Goal: Task Accomplishment & Management: Use online tool/utility

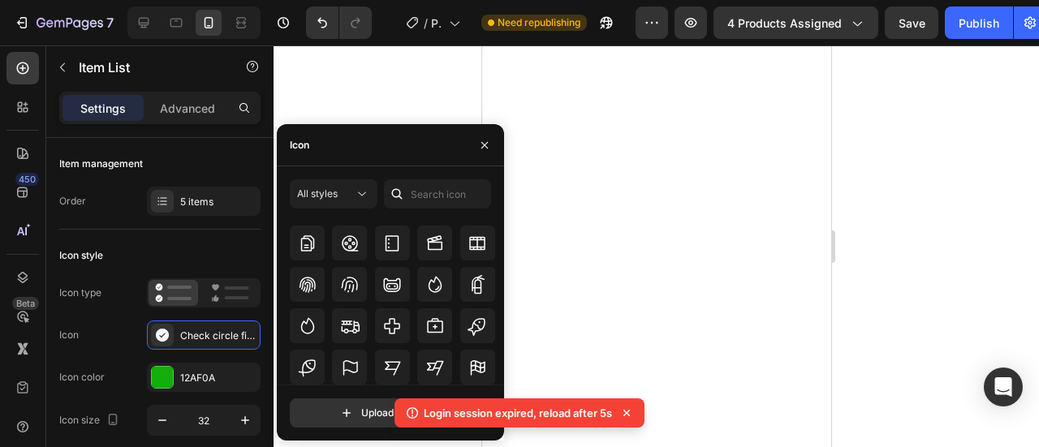
scroll to position [7786, 0]
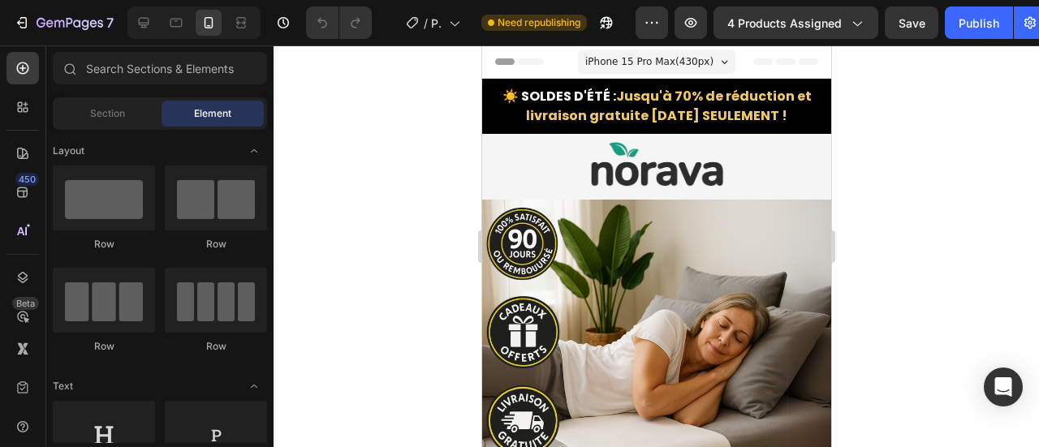
click at [341, 153] on div at bounding box center [657, 246] width 766 height 402
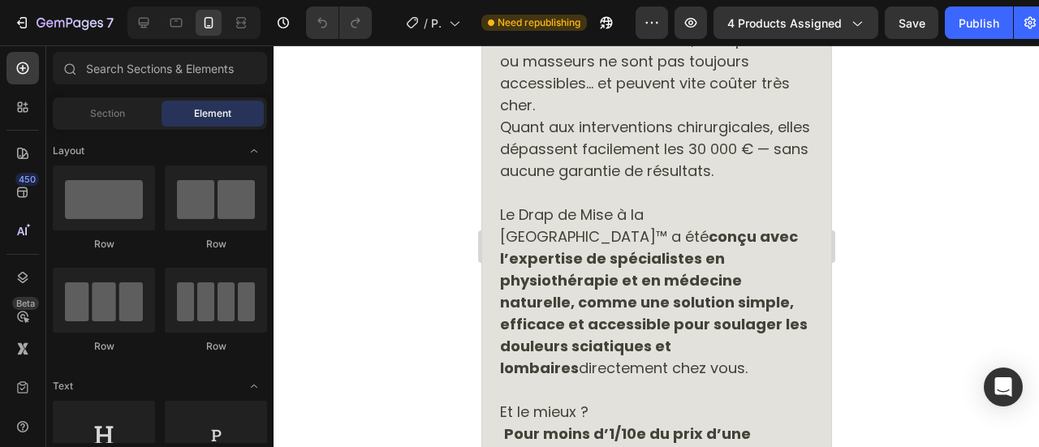
scroll to position [3406, 0]
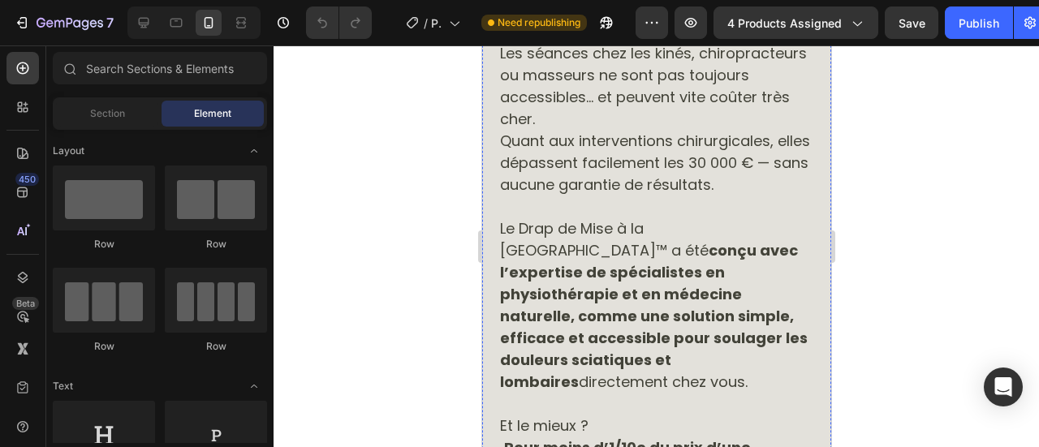
click at [509, 28] on img at bounding box center [656, 28] width 317 height 0
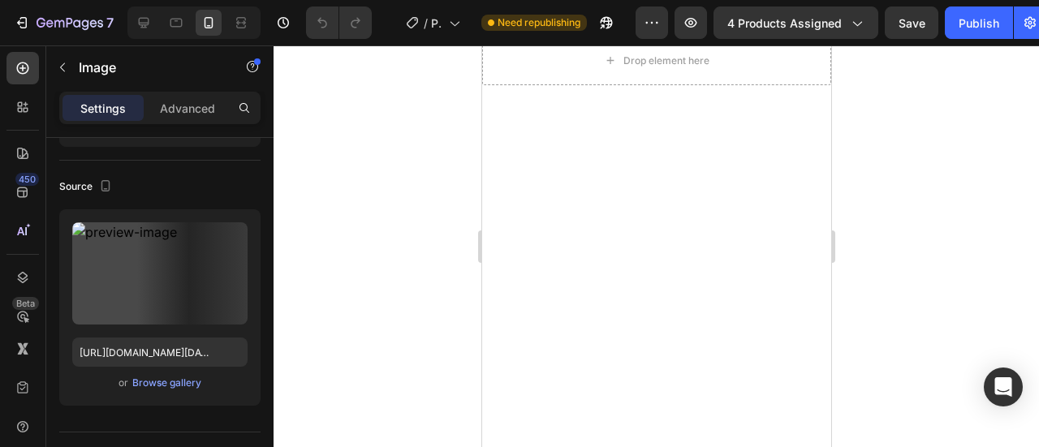
scroll to position [7771, 0]
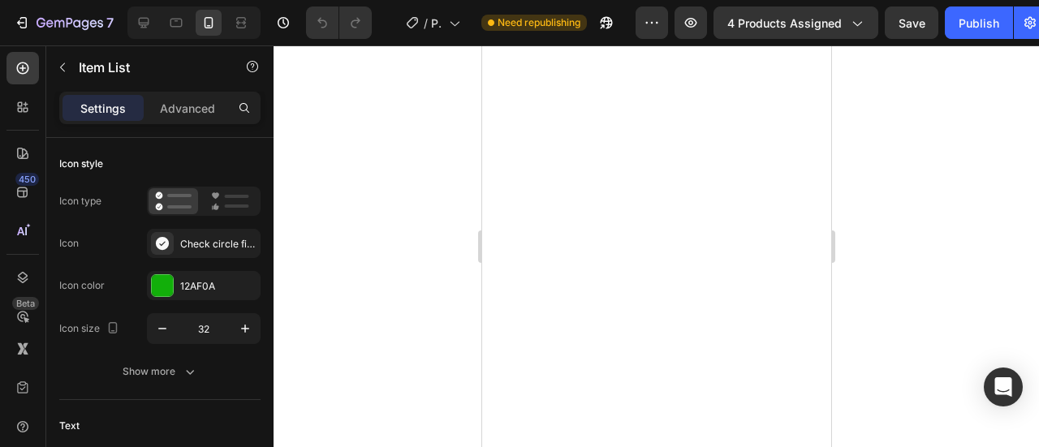
scroll to position [0, 0]
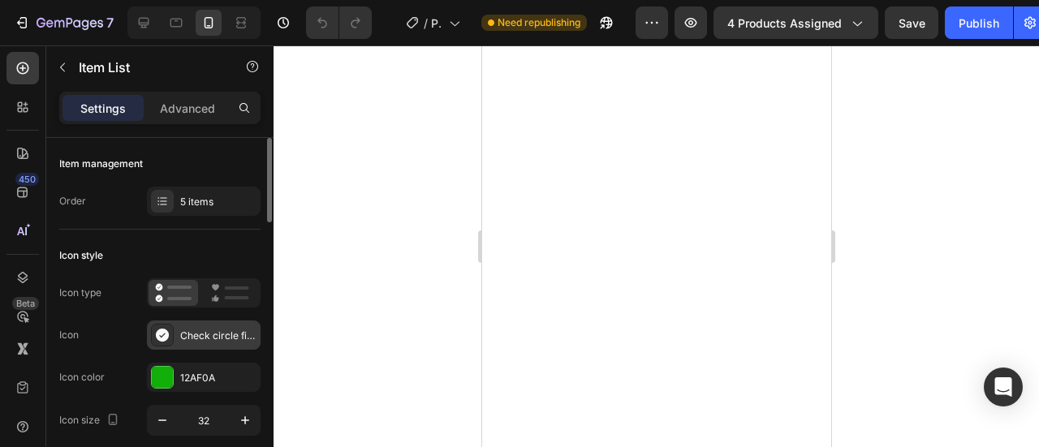
click at [204, 337] on div "Check circle filled" at bounding box center [218, 336] width 76 height 15
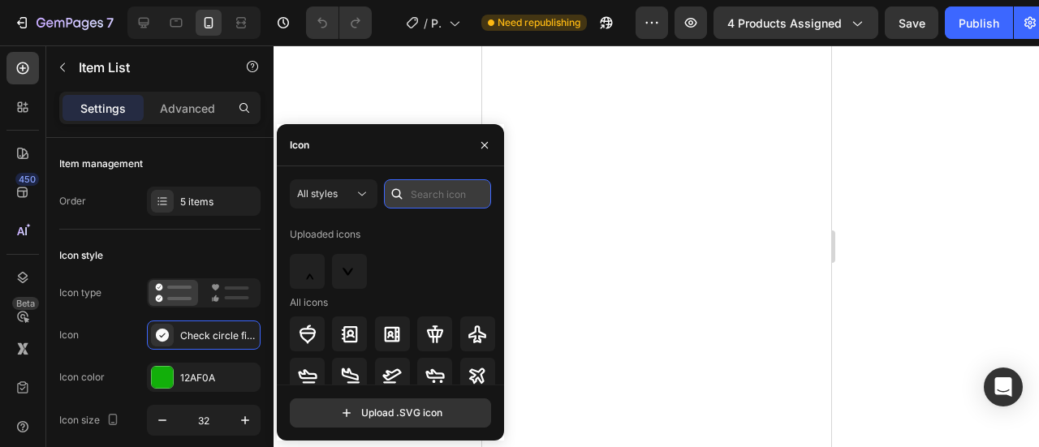
click at [434, 200] on input "text" at bounding box center [437, 193] width 107 height 29
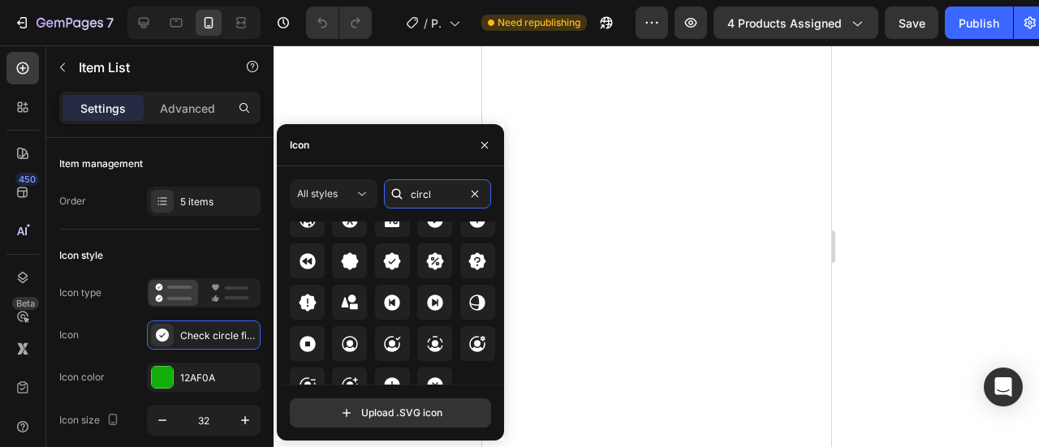
scroll to position [2585, 0]
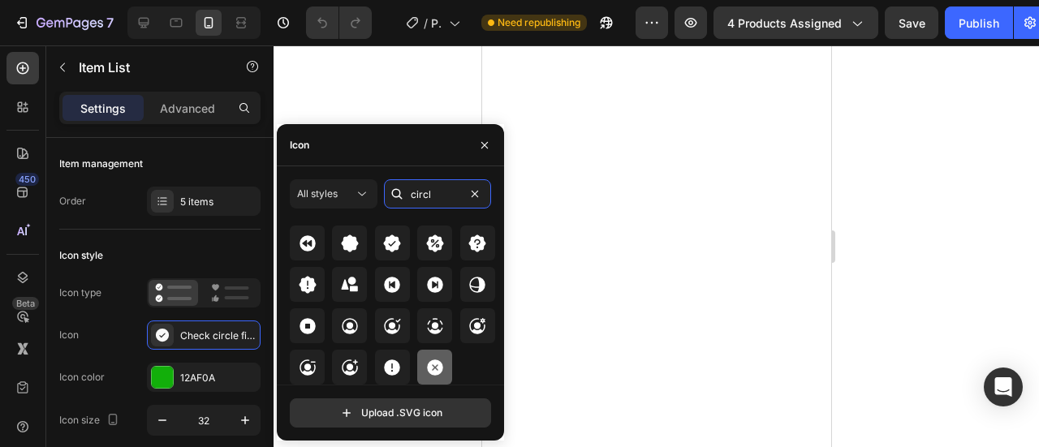
type input "circl"
click at [431, 362] on icon at bounding box center [435, 368] width 16 height 16
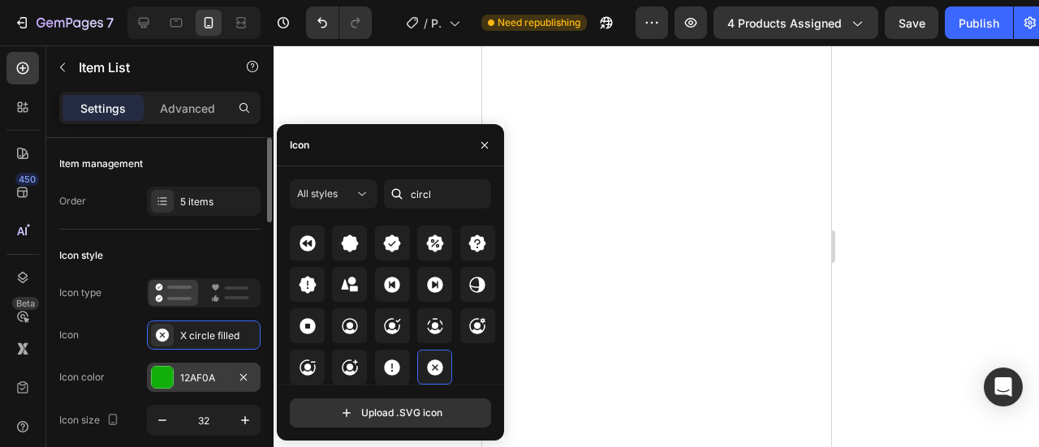
click at [210, 378] on div "12AF0A" at bounding box center [203, 378] width 47 height 15
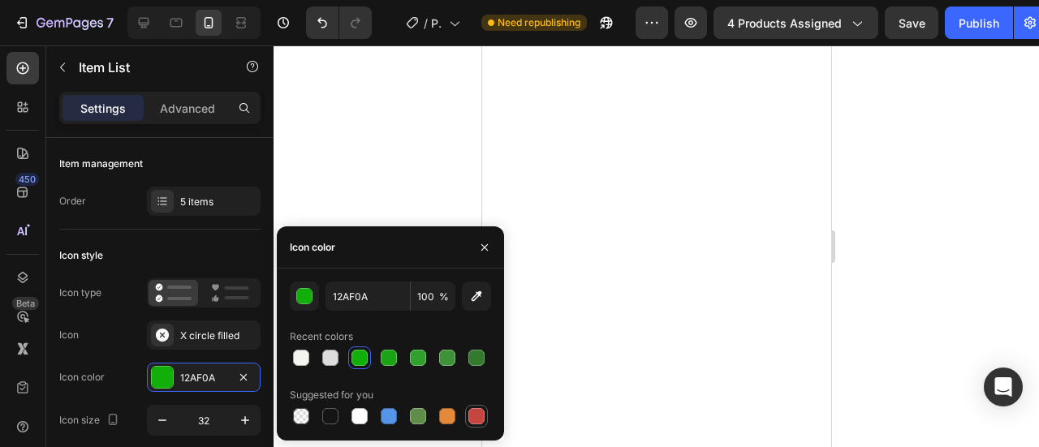
click at [470, 417] on div at bounding box center [477, 416] width 16 height 16
click at [304, 301] on div "button" at bounding box center [305, 297] width 16 height 16
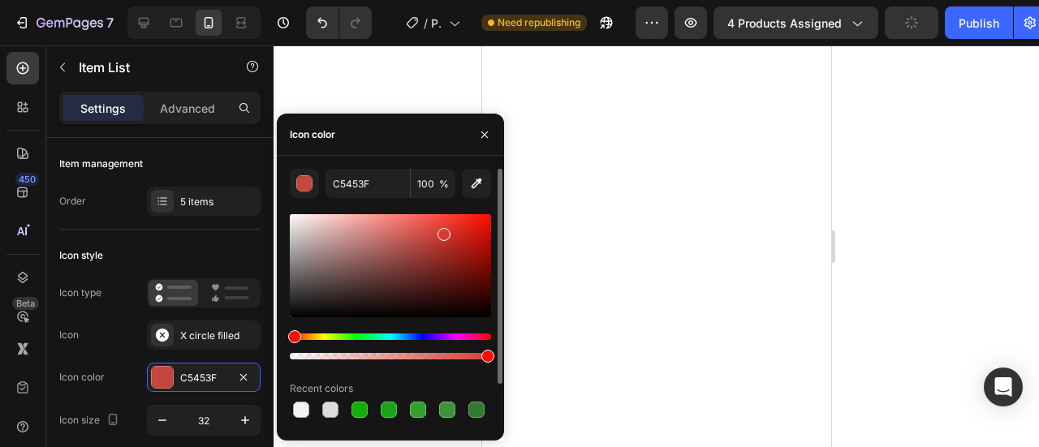
click at [442, 231] on div at bounding box center [390, 265] width 201 height 103
click at [450, 222] on div at bounding box center [390, 265] width 201 height 103
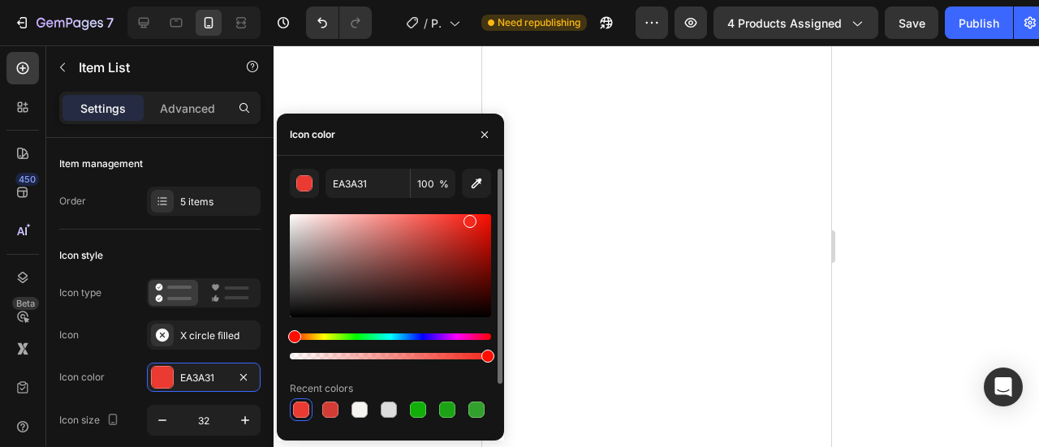
click at [468, 218] on div at bounding box center [390, 265] width 201 height 103
click at [486, 230] on div at bounding box center [390, 265] width 201 height 103
type input "D81106"
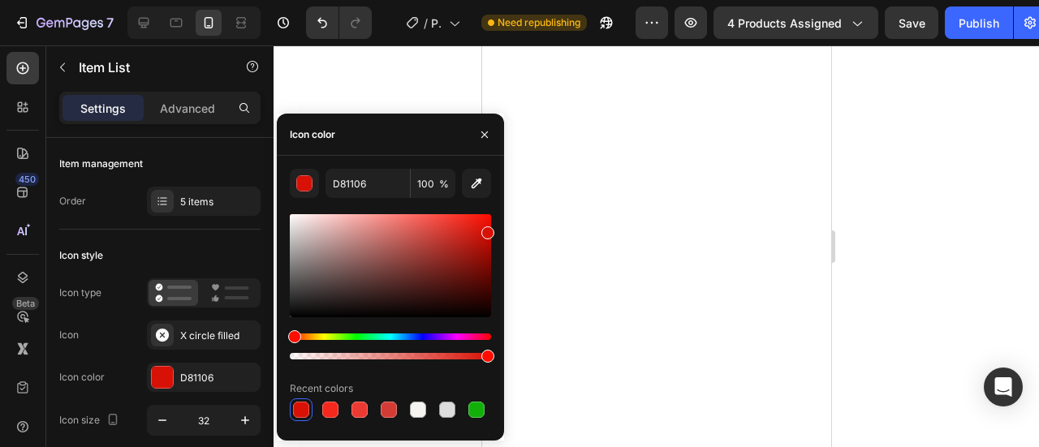
click at [401, 102] on div at bounding box center [657, 246] width 766 height 402
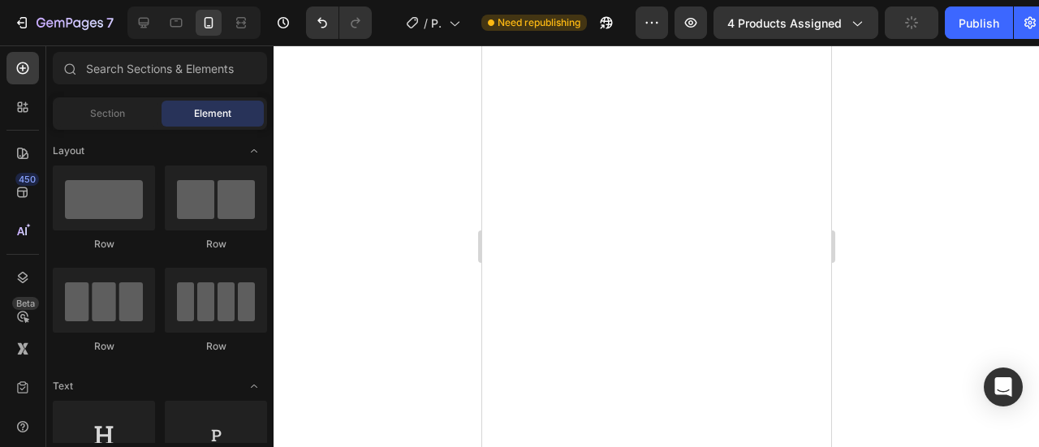
scroll to position [7888, 0]
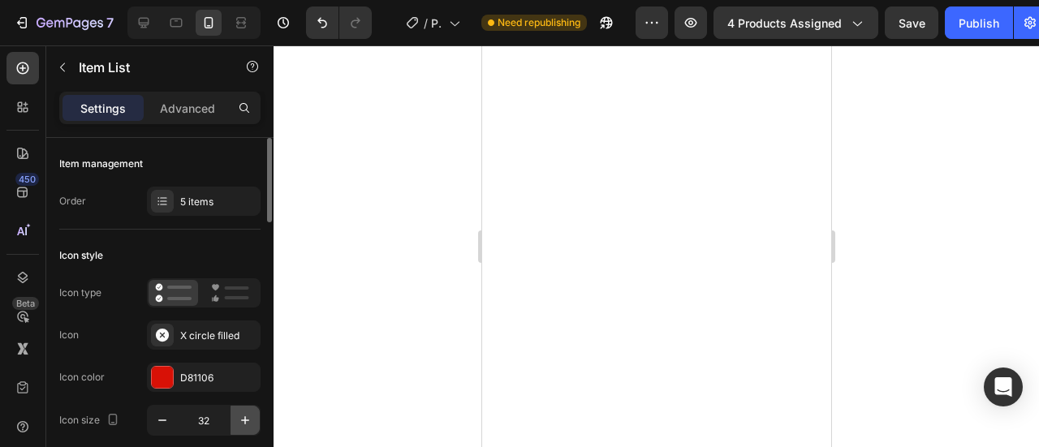
click at [245, 421] on icon "button" at bounding box center [245, 421] width 8 height 8
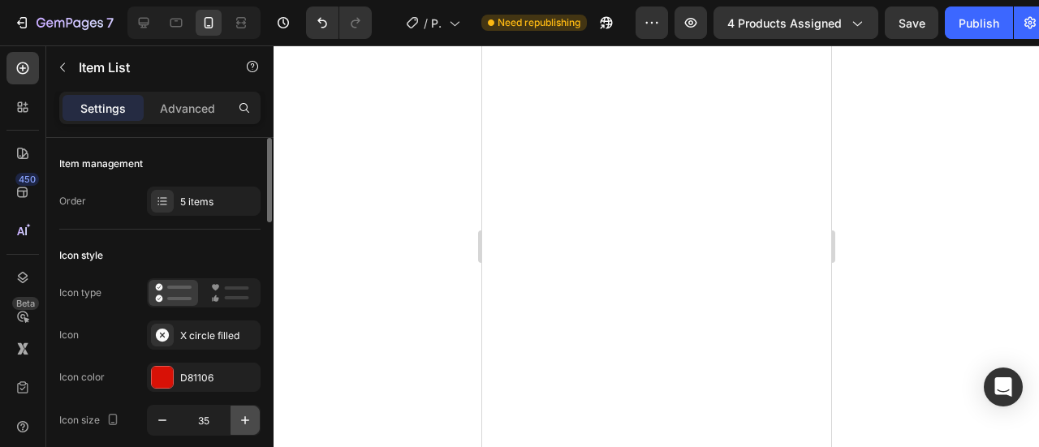
type input "36"
click at [174, 119] on div "Advanced" at bounding box center [187, 108] width 81 height 26
type input "100%"
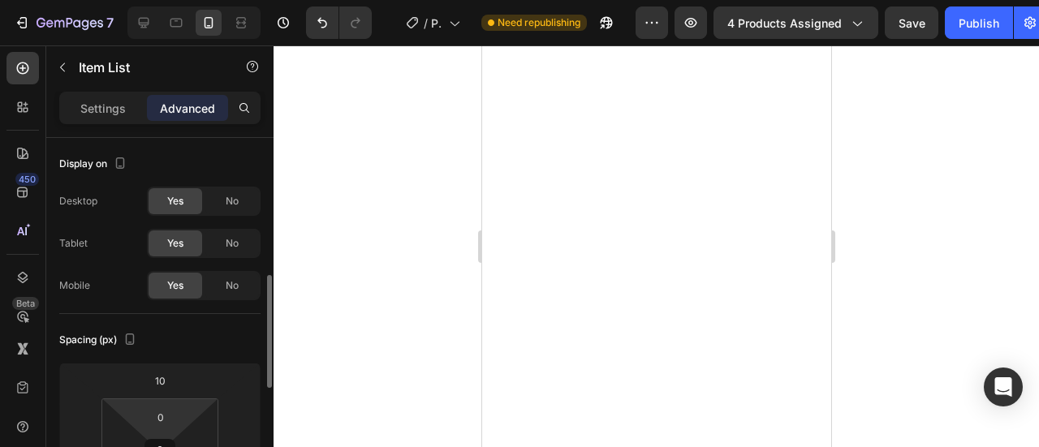
scroll to position [105, 0]
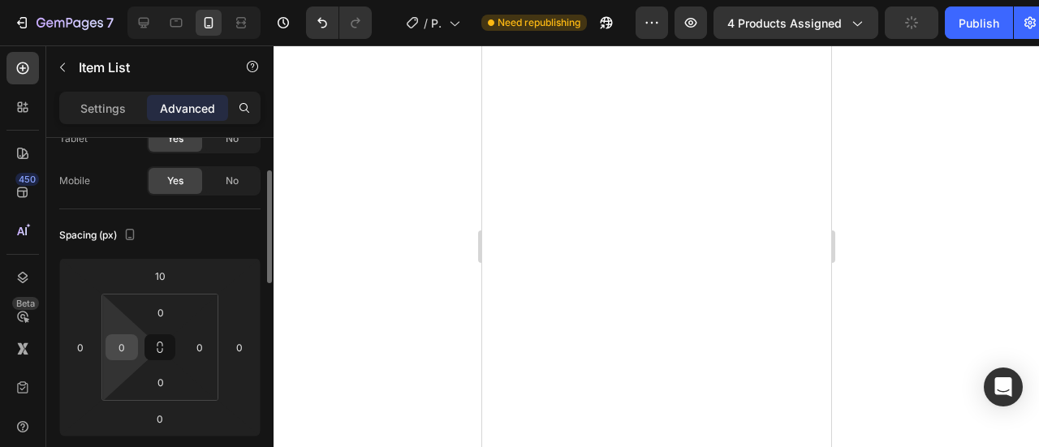
click at [122, 348] on input "0" at bounding box center [122, 347] width 24 height 24
type input "5"
click at [201, 343] on input "0" at bounding box center [200, 347] width 24 height 24
type input "5"
click at [125, 348] on input "5" at bounding box center [122, 347] width 24 height 24
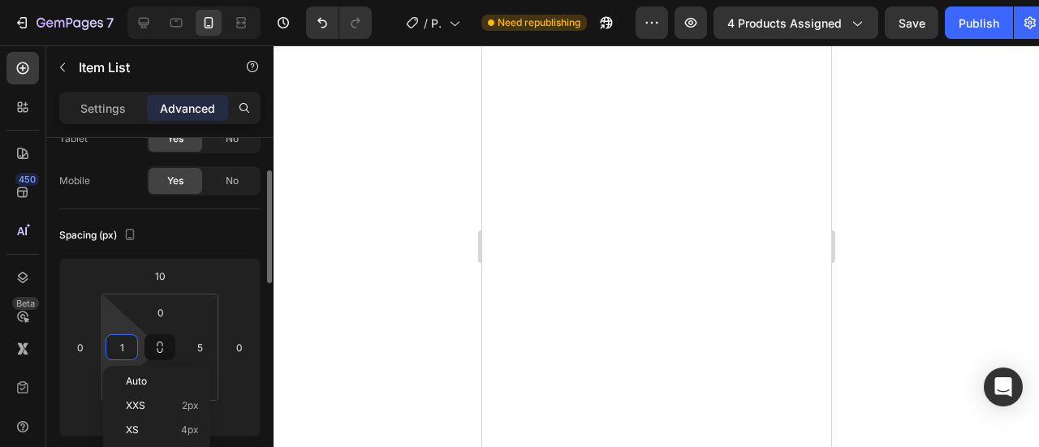
type input "10"
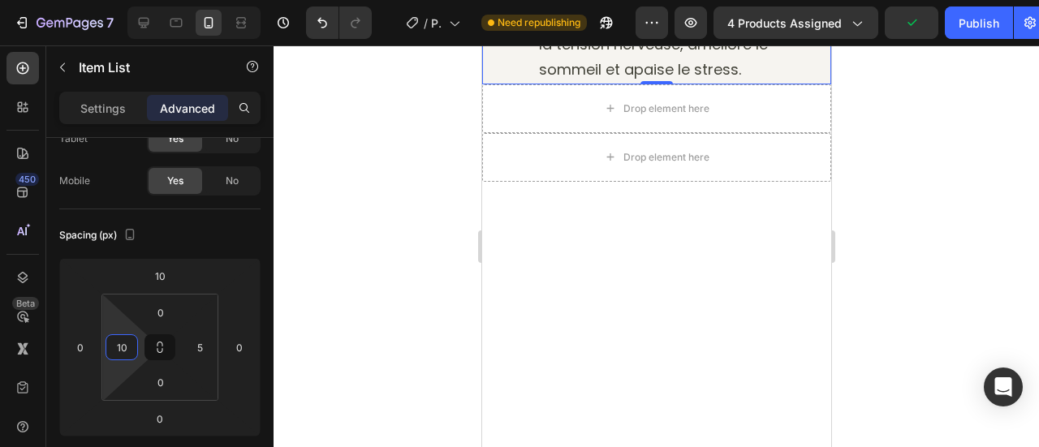
scroll to position [7426, 0]
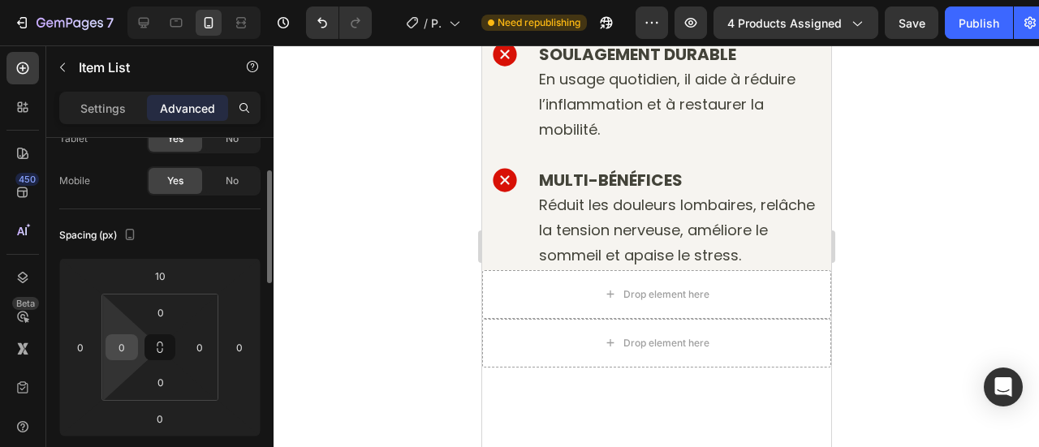
click at [119, 343] on input "0" at bounding box center [122, 347] width 24 height 24
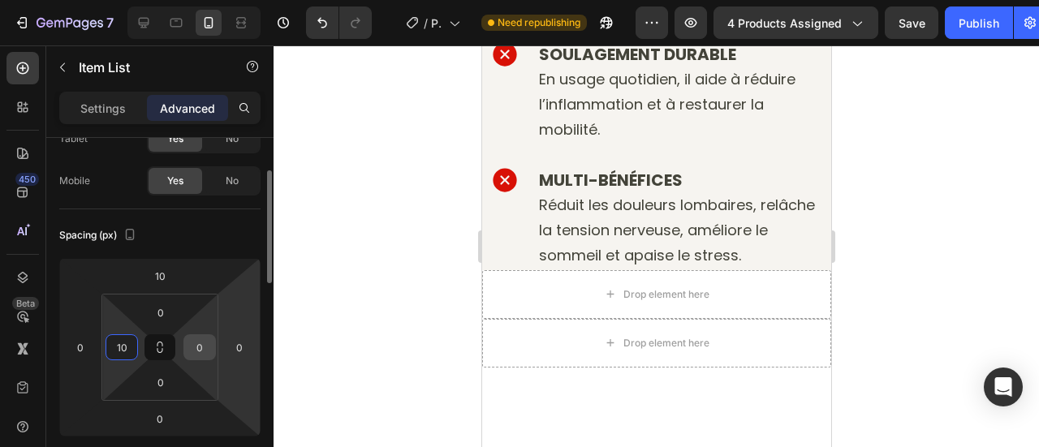
type input "10"
click at [197, 350] on input "0" at bounding box center [200, 347] width 24 height 24
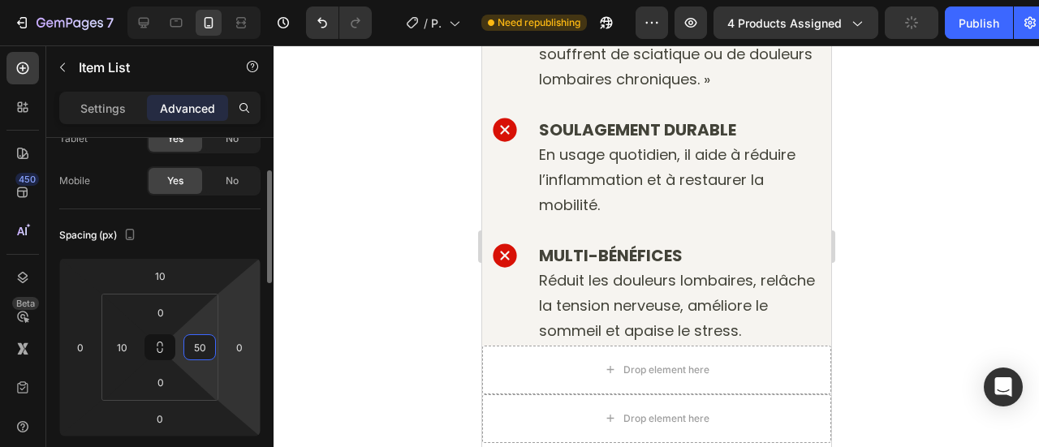
click at [211, 0] on html "7 / Product Page - [DATE] 00:42:06 Need republishing Preview 4 products assigne…" at bounding box center [519, 0] width 1039 height 0
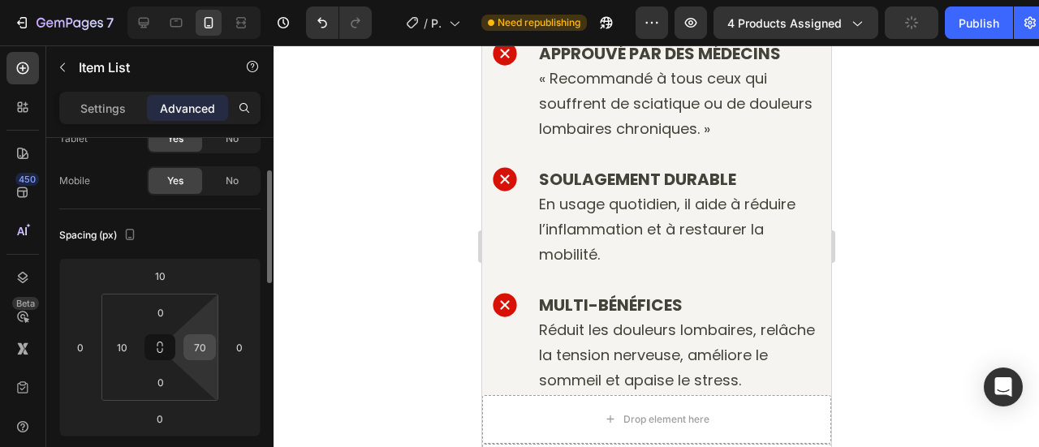
click at [203, 356] on input "70" at bounding box center [200, 347] width 24 height 24
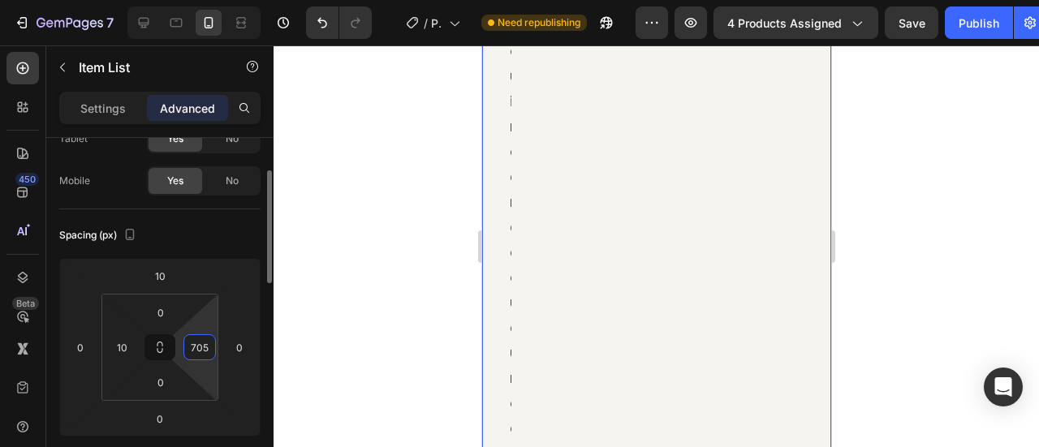
click at [201, 349] on input "705" at bounding box center [200, 347] width 24 height 24
type input "5"
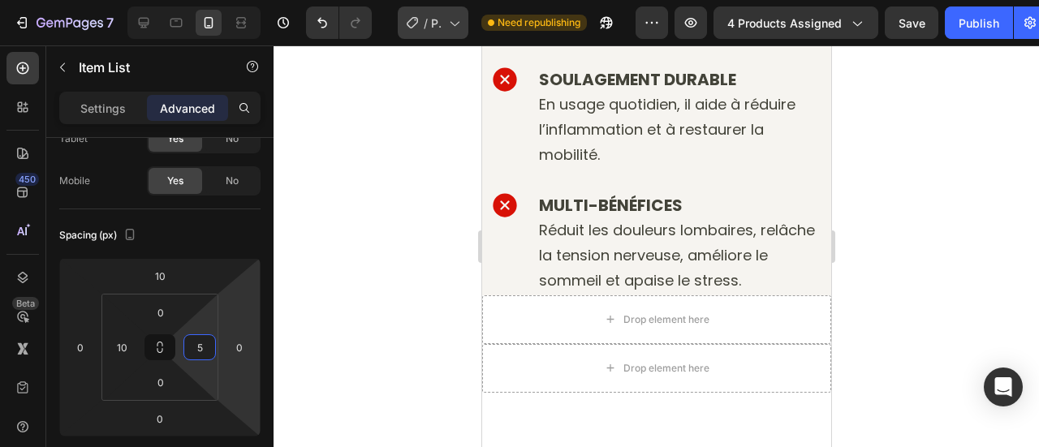
click at [378, 318] on div at bounding box center [657, 246] width 766 height 402
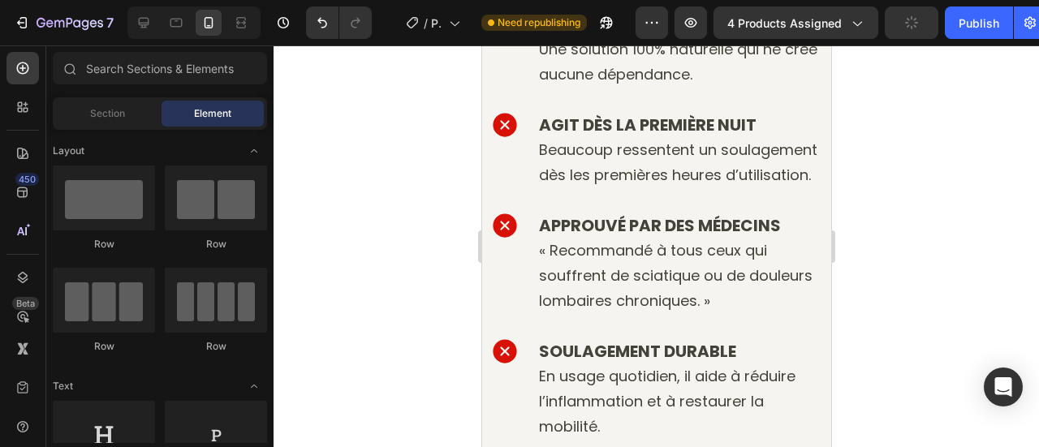
scroll to position [7026, 0]
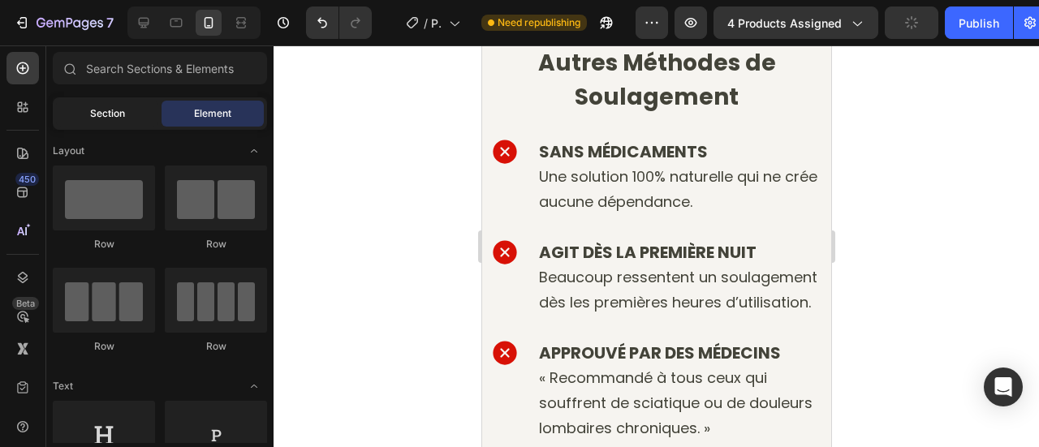
click at [128, 122] on div "Section" at bounding box center [107, 114] width 102 height 26
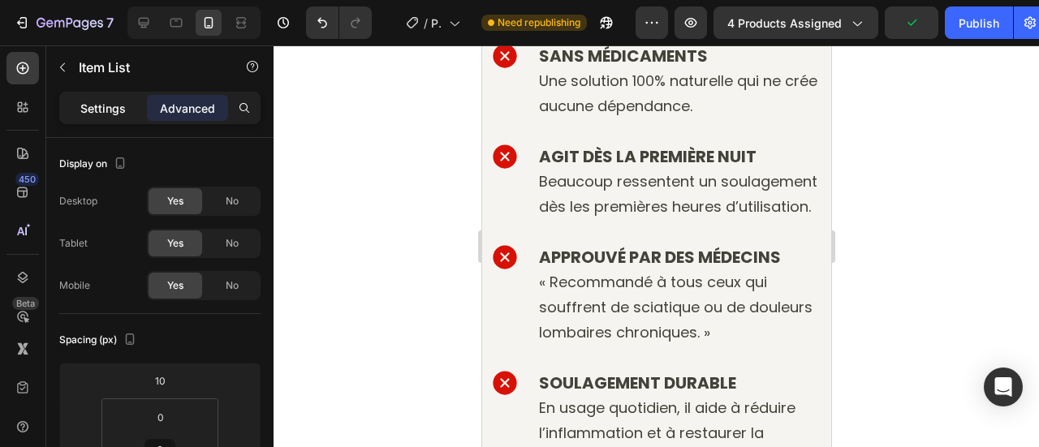
scroll to position [7124, 0]
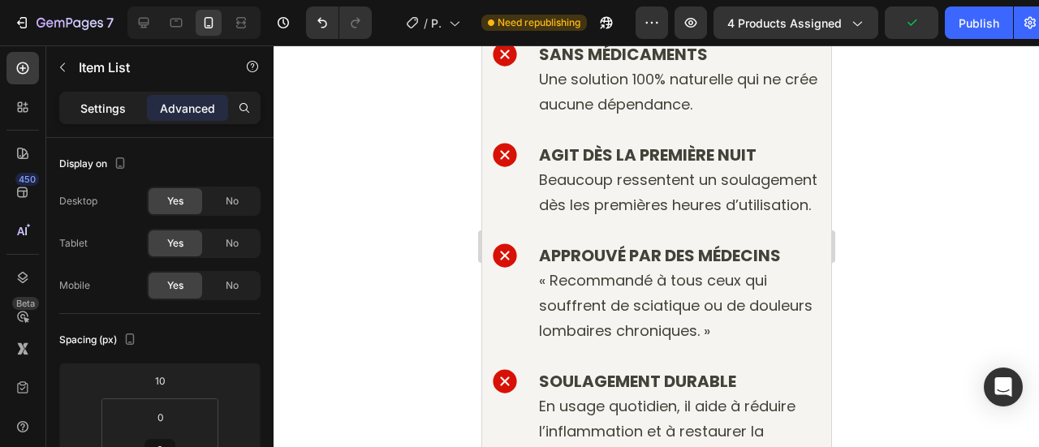
click at [111, 105] on p "Settings" at bounding box center [102, 108] width 45 height 17
type input "21"
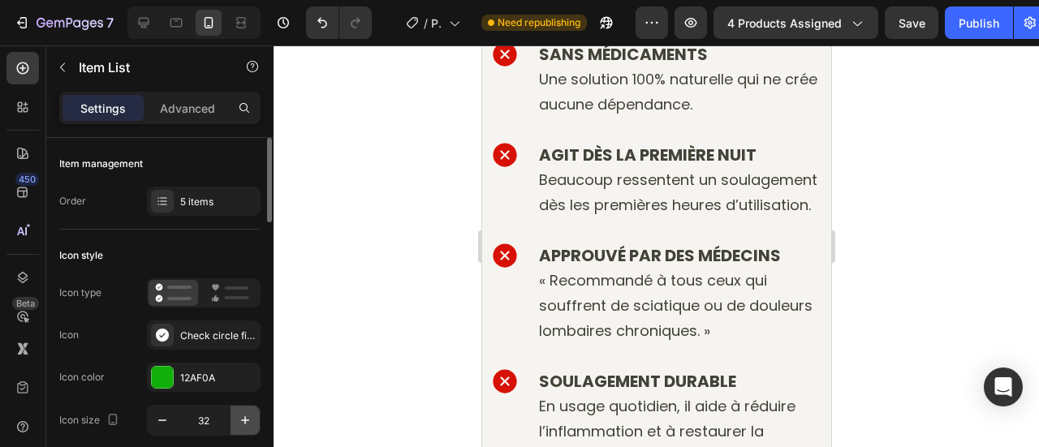
click at [246, 413] on icon "button" at bounding box center [245, 421] width 16 height 16
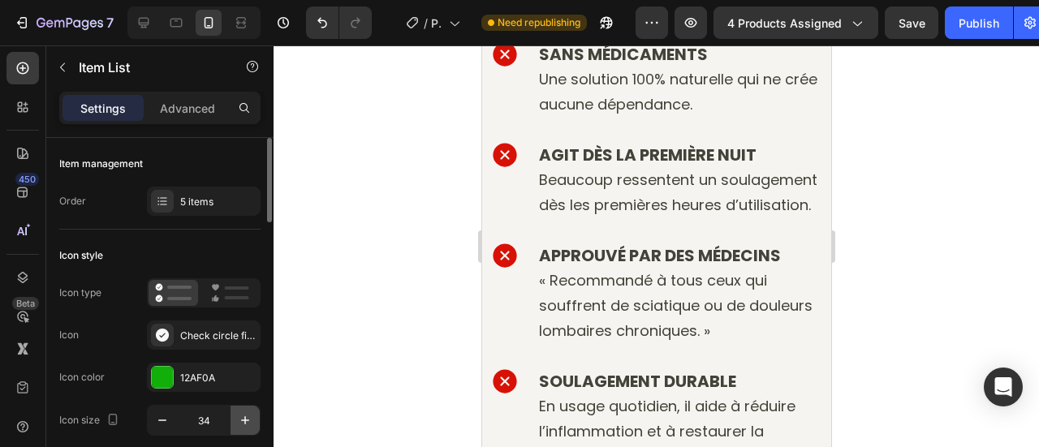
click at [246, 413] on icon "button" at bounding box center [245, 421] width 16 height 16
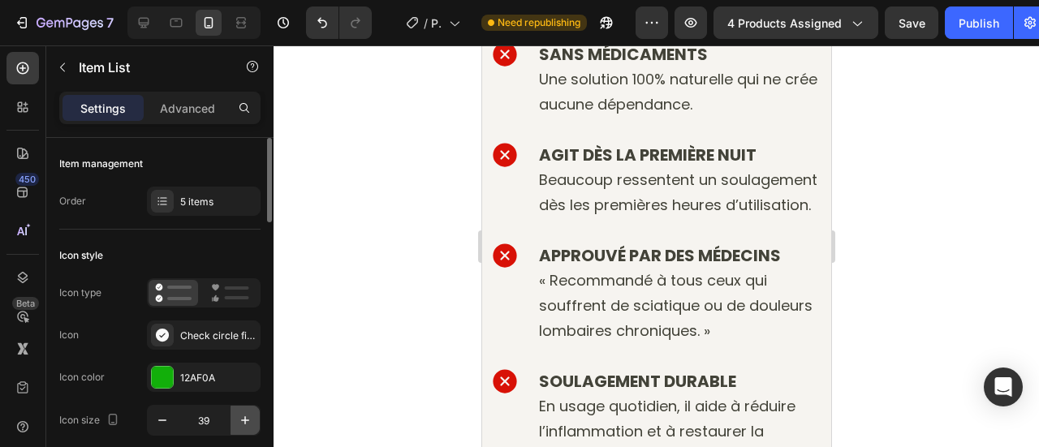
click at [246, 413] on icon "button" at bounding box center [245, 421] width 16 height 16
type input "40"
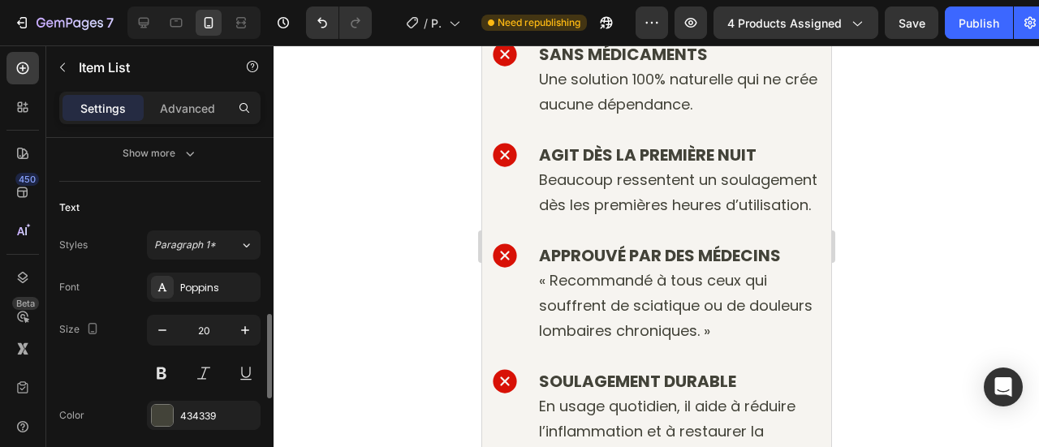
scroll to position [395, 0]
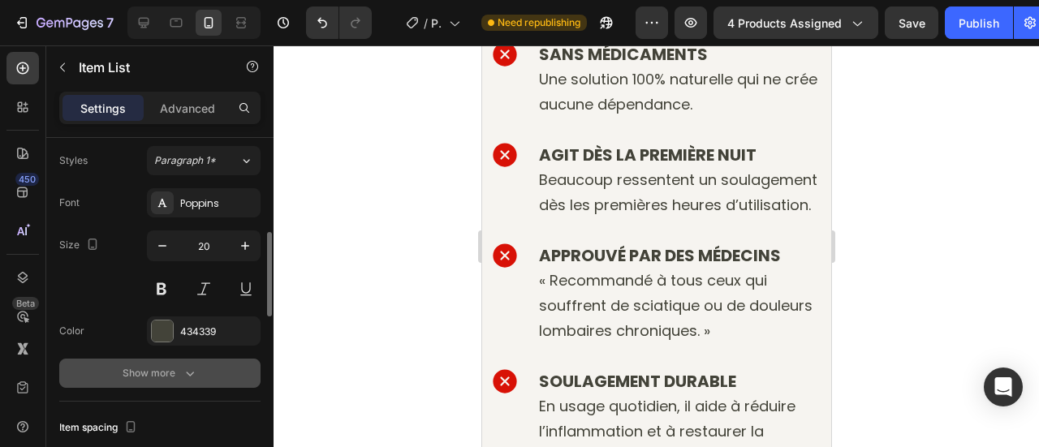
click at [149, 366] on div "Show more" at bounding box center [161, 373] width 76 height 16
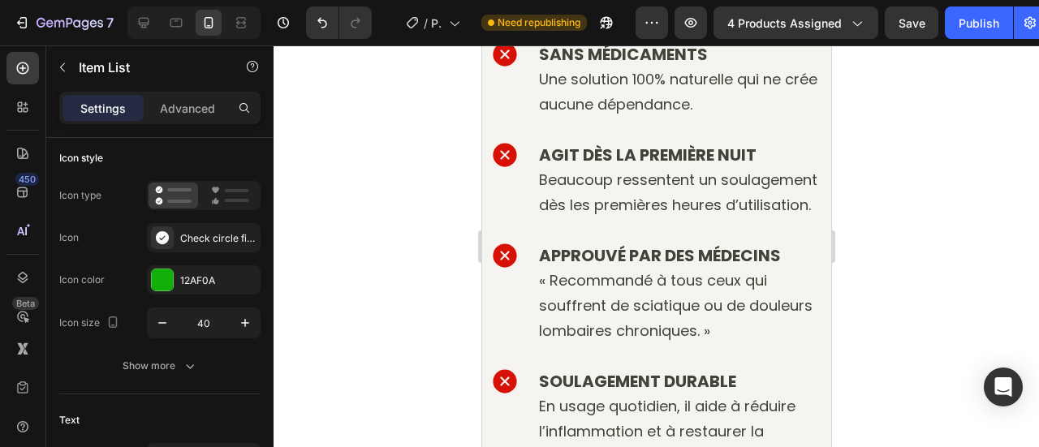
scroll to position [0, 0]
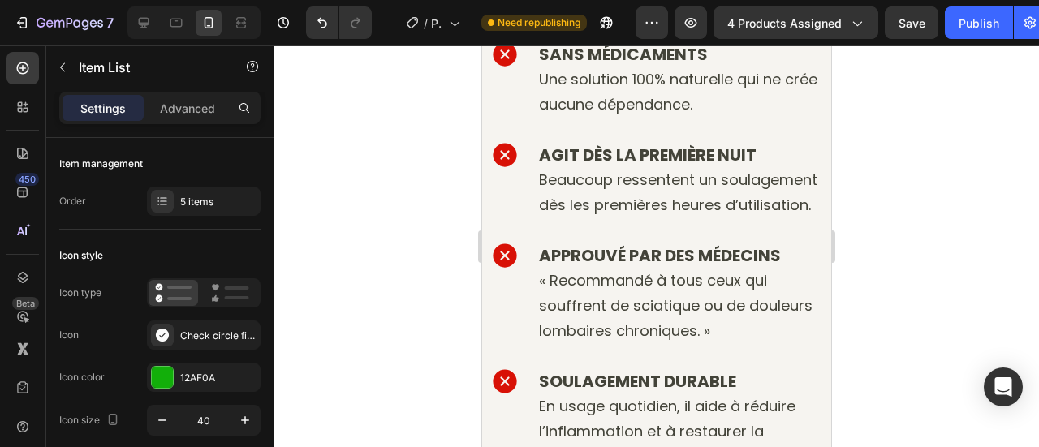
click at [164, 209] on div at bounding box center [162, 201] width 23 height 23
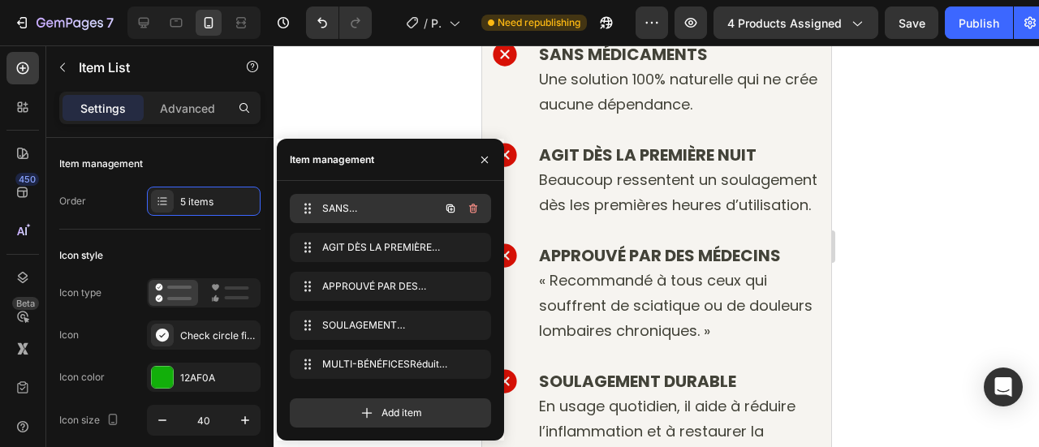
click at [326, 211] on span "SANS MÉDICAMENTSUne solution 100% naturelle qui ne crée aucune dépendance." at bounding box center [368, 208] width 92 height 15
click at [355, 207] on span "SANS MÉDICAMENTSUne solution 100% naturelle qui ne crée aucune dépendance." at bounding box center [379, 208] width 120 height 15
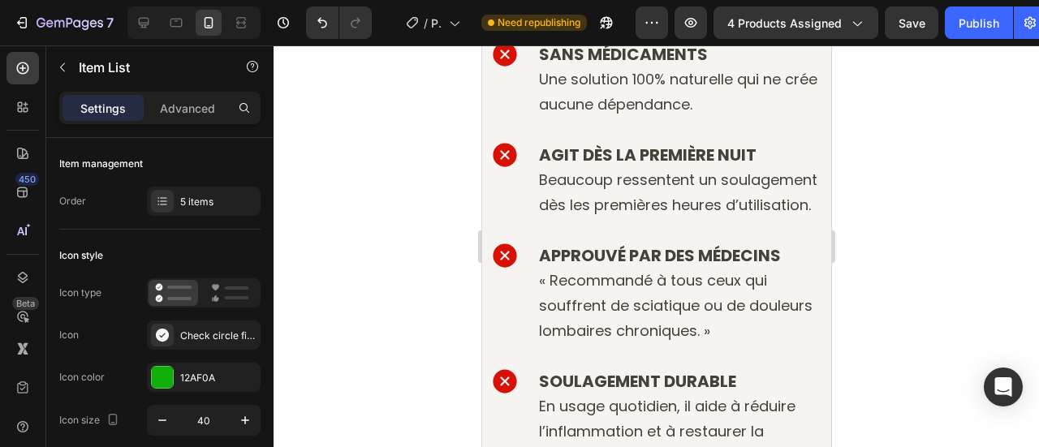
click at [356, 105] on div at bounding box center [657, 246] width 766 height 402
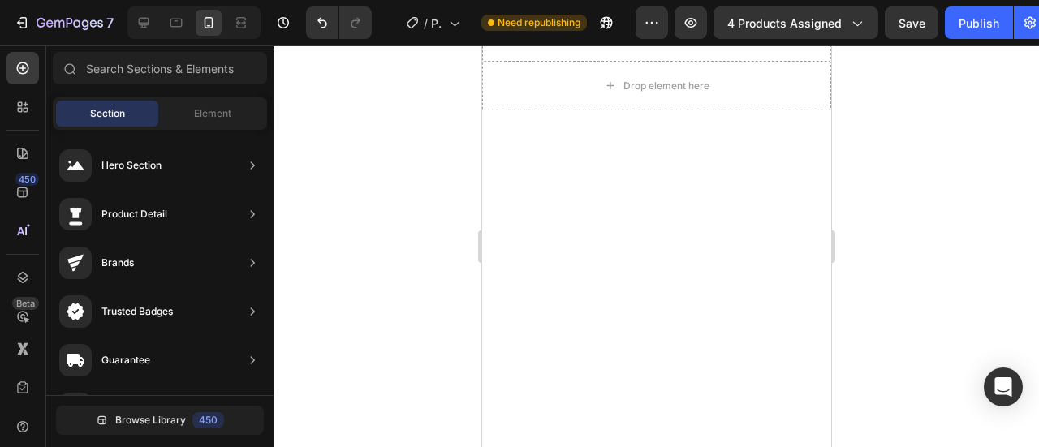
scroll to position [7837, 0]
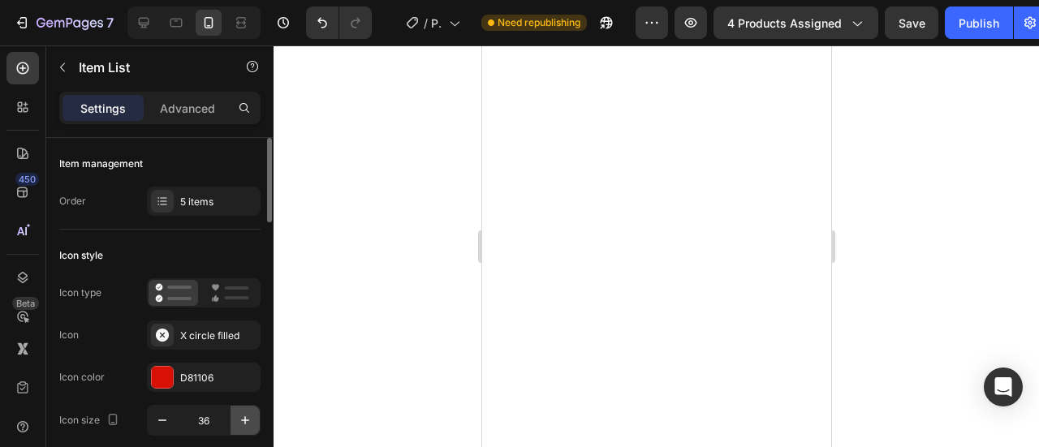
click at [249, 421] on icon "button" at bounding box center [245, 421] width 16 height 16
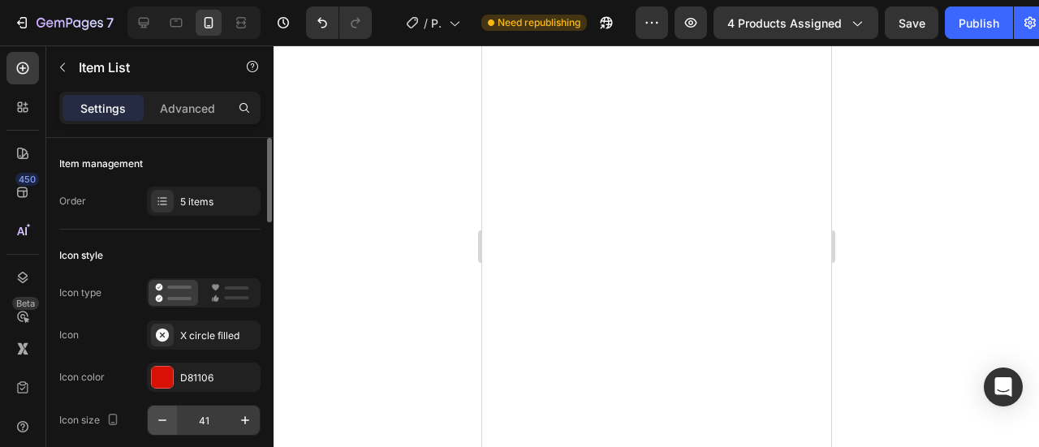
click at [168, 427] on icon "button" at bounding box center [162, 421] width 16 height 16
click at [164, 420] on icon "button" at bounding box center [162, 421] width 8 height 2
type input "40"
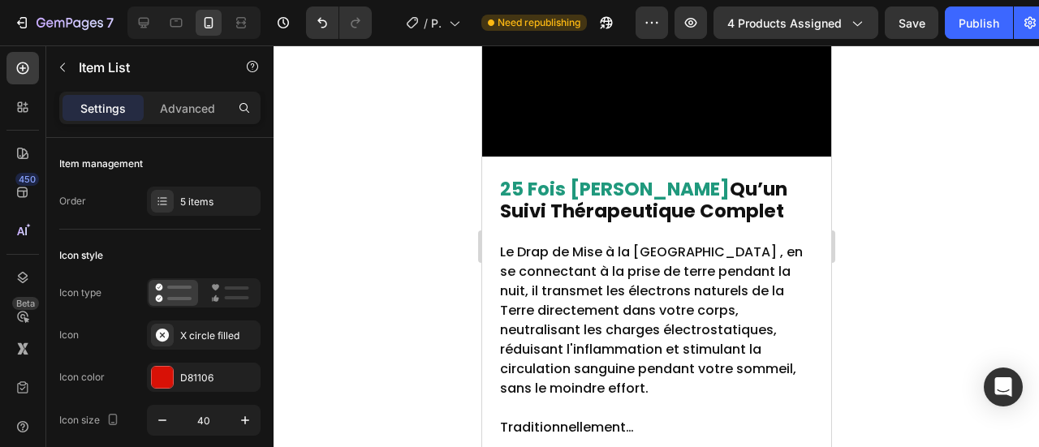
scroll to position [8388, 0]
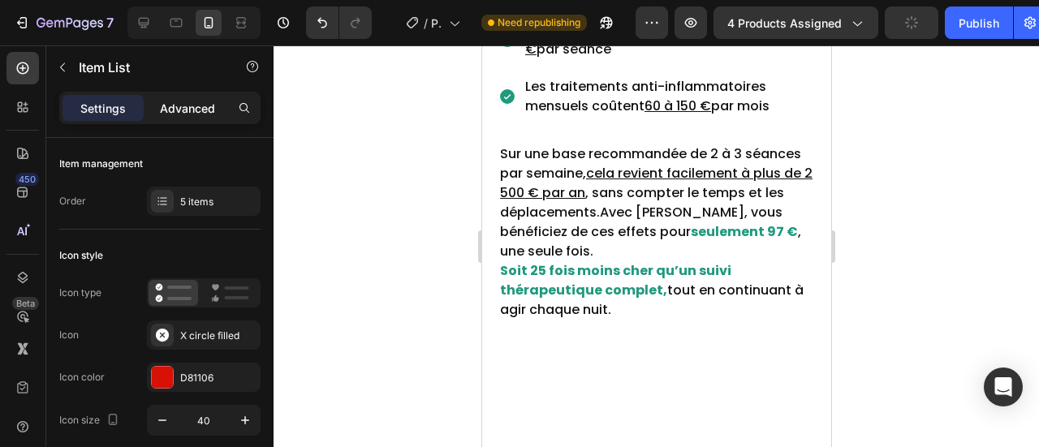
click at [174, 115] on p "Advanced" at bounding box center [187, 108] width 55 height 17
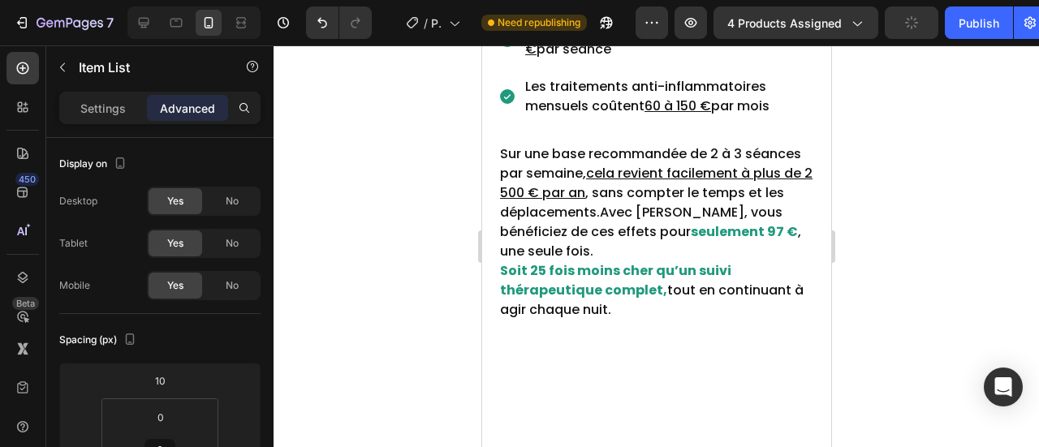
type input "100%"
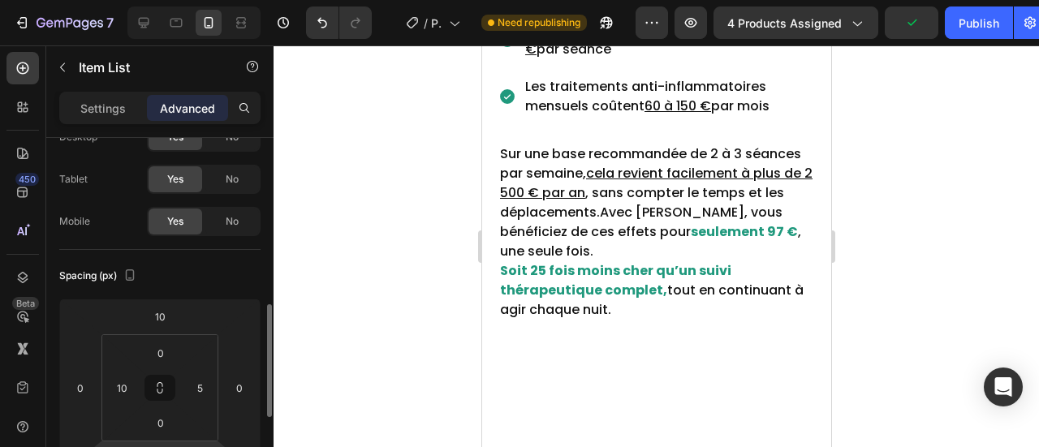
scroll to position [175, 0]
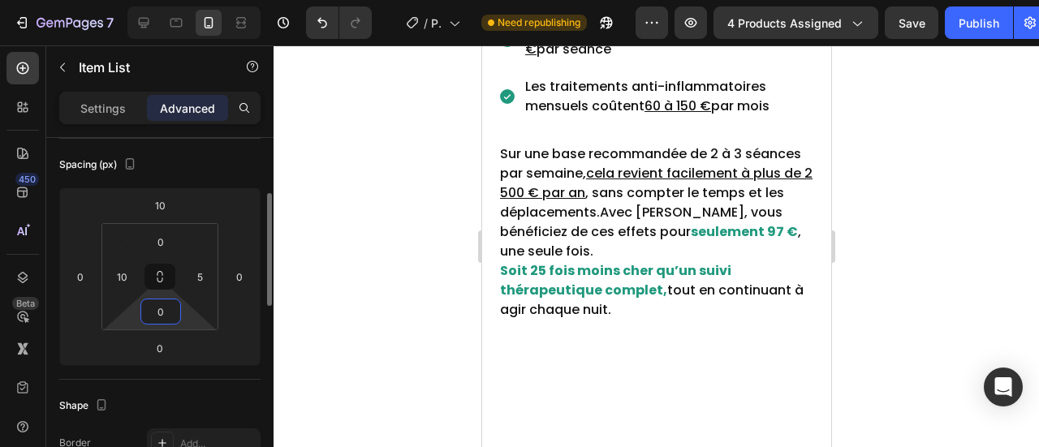
click at [163, 316] on input "0" at bounding box center [161, 312] width 32 height 24
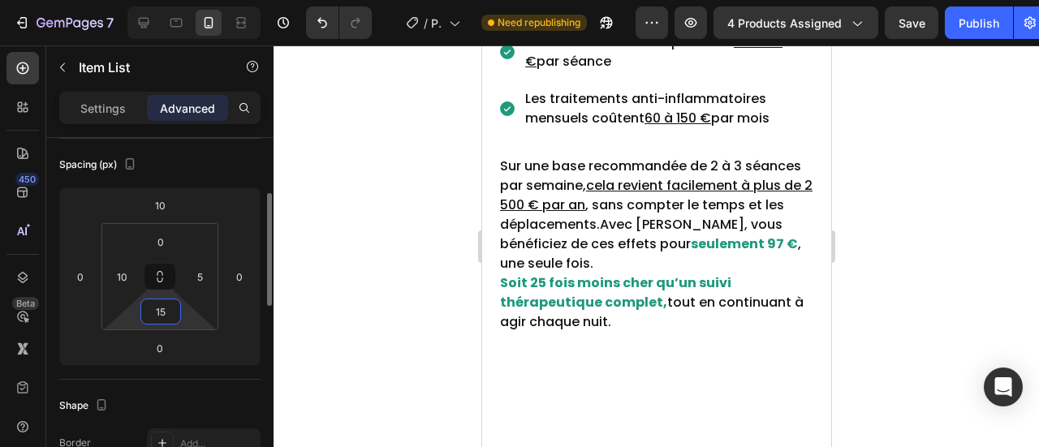
type input "1"
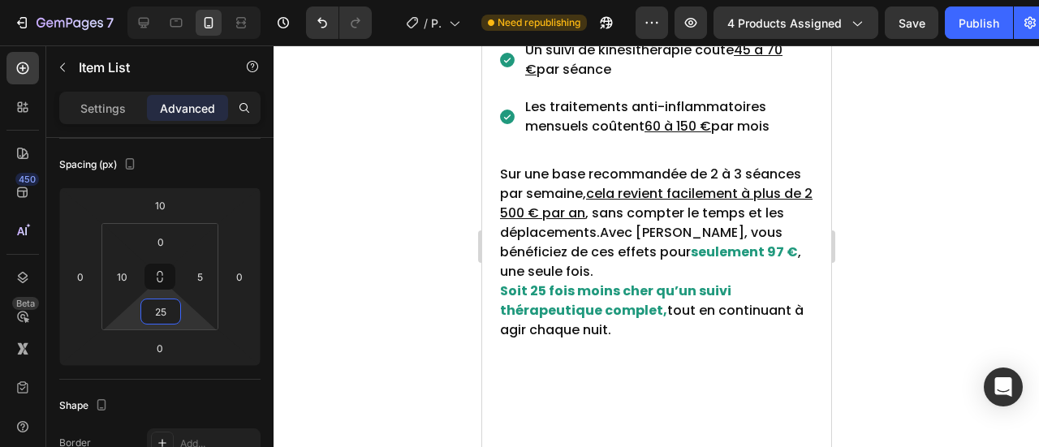
type input "25"
